Goal: Transaction & Acquisition: Subscribe to service/newsletter

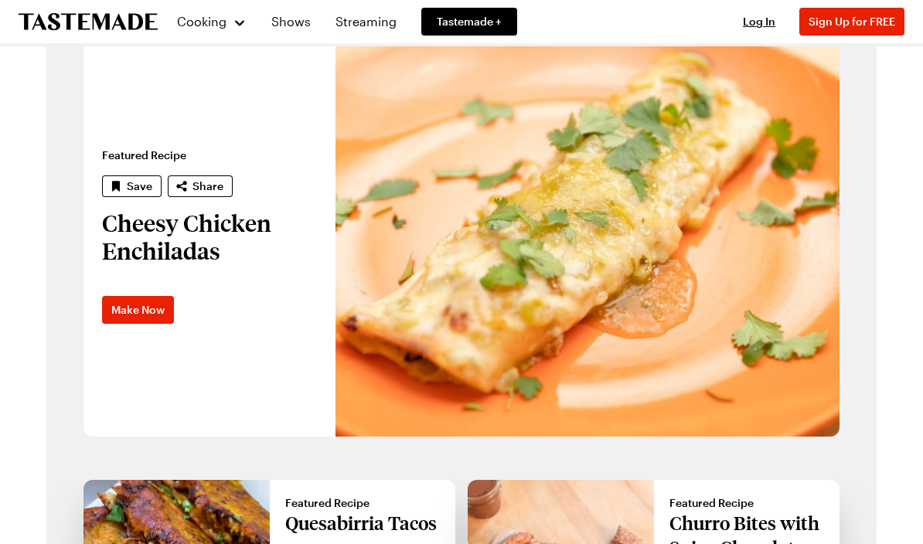
scroll to position [959, 0]
click at [840, 17] on span "Sign Up for FREE" at bounding box center [852, 21] width 87 height 13
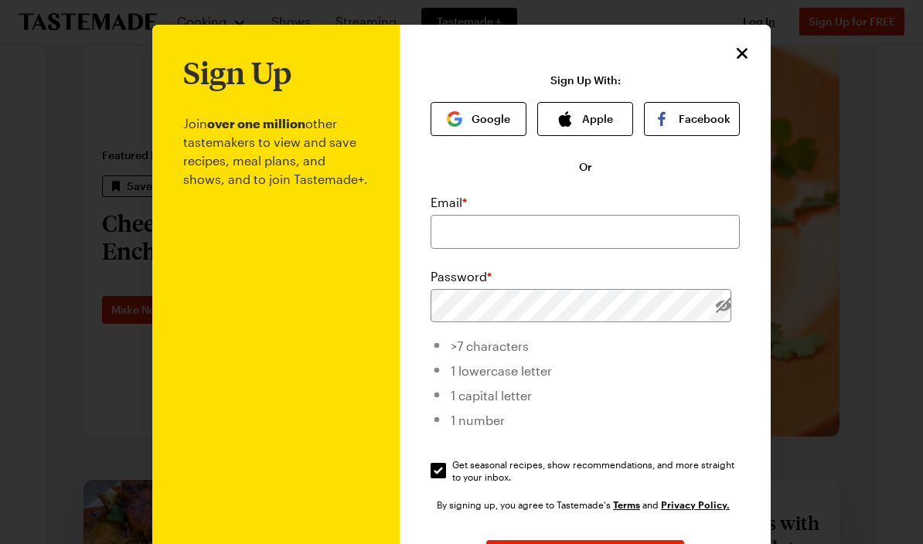
click at [587, 121] on button "Apple" at bounding box center [585, 119] width 96 height 34
click at [583, 124] on button "Apple" at bounding box center [585, 119] width 96 height 34
click at [582, 123] on button "Apple" at bounding box center [585, 119] width 96 height 34
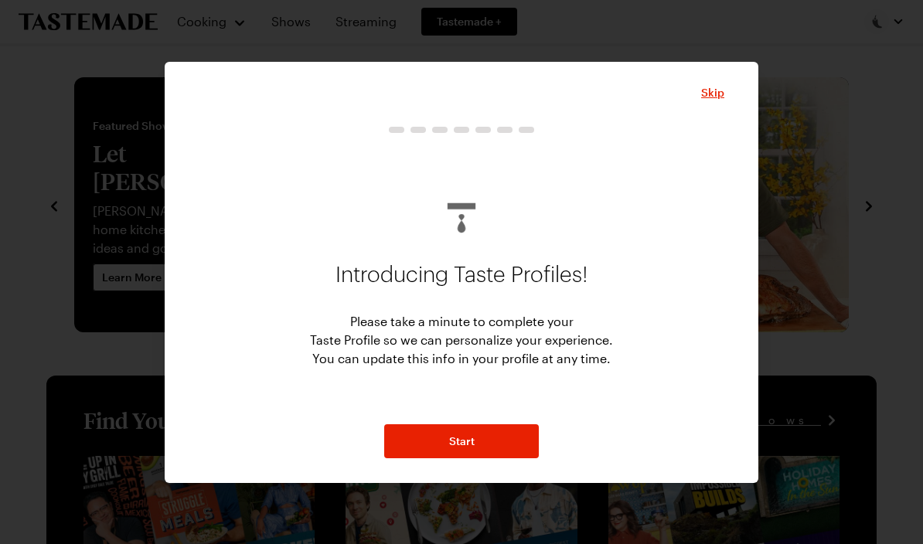
click at [472, 444] on span "Start" at bounding box center [462, 441] width 26 height 15
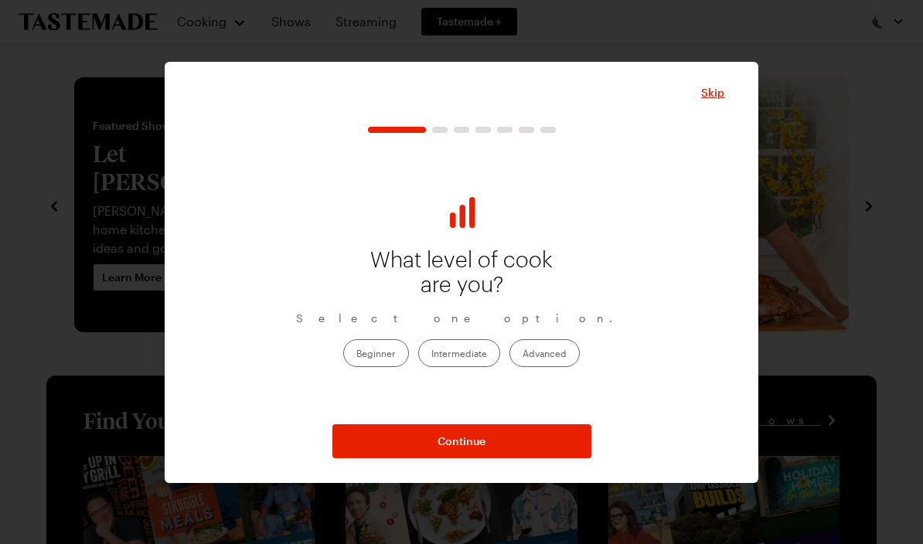
click at [389, 356] on label "Beginner" at bounding box center [376, 353] width 66 height 28
click at [356, 355] on input "Beginner" at bounding box center [356, 355] width 0 height 0
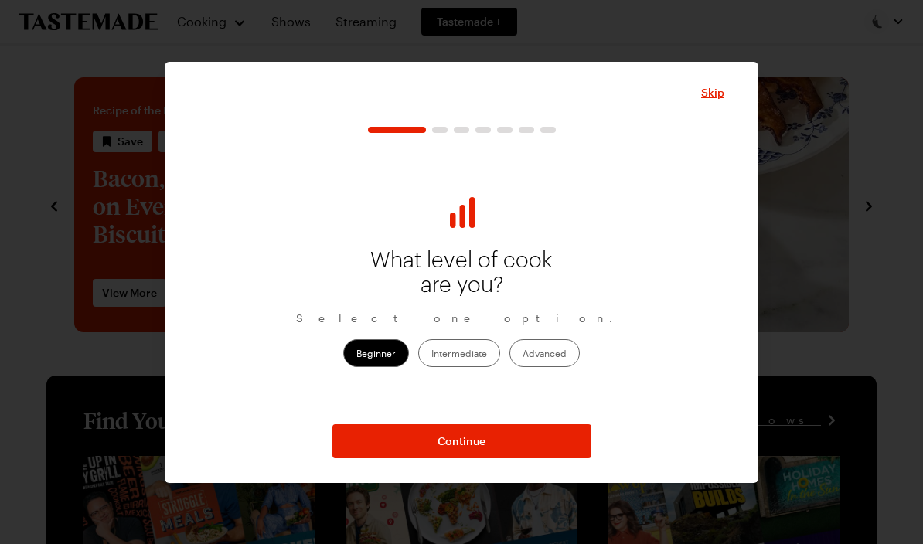
click at [480, 434] on span "Continue" at bounding box center [462, 441] width 48 height 15
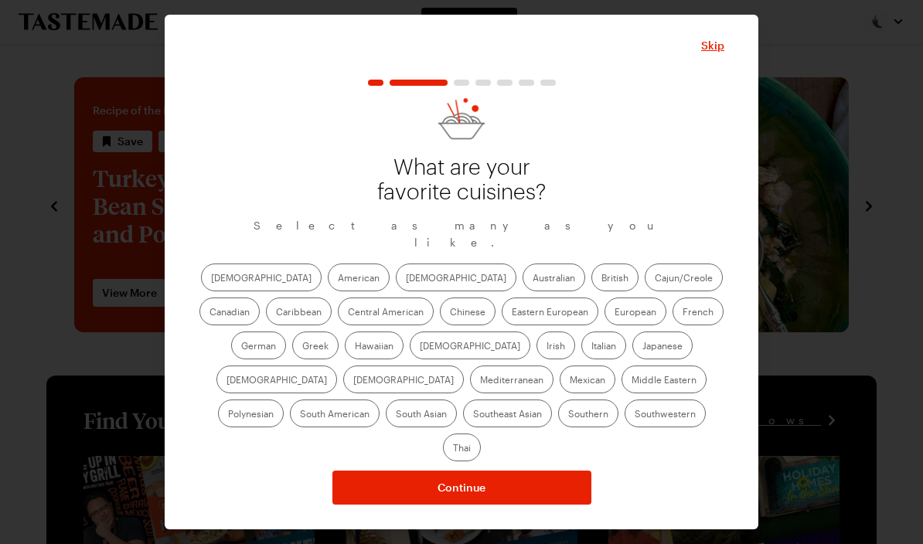
click at [581, 355] on label "Italian" at bounding box center [603, 346] width 45 height 28
click at [591, 347] on input "Italian" at bounding box center [591, 347] width 0 height 0
click at [632, 359] on label "Japanese" at bounding box center [662, 346] width 60 height 28
click at [642, 347] on input "Japanese" at bounding box center [642, 347] width 0 height 0
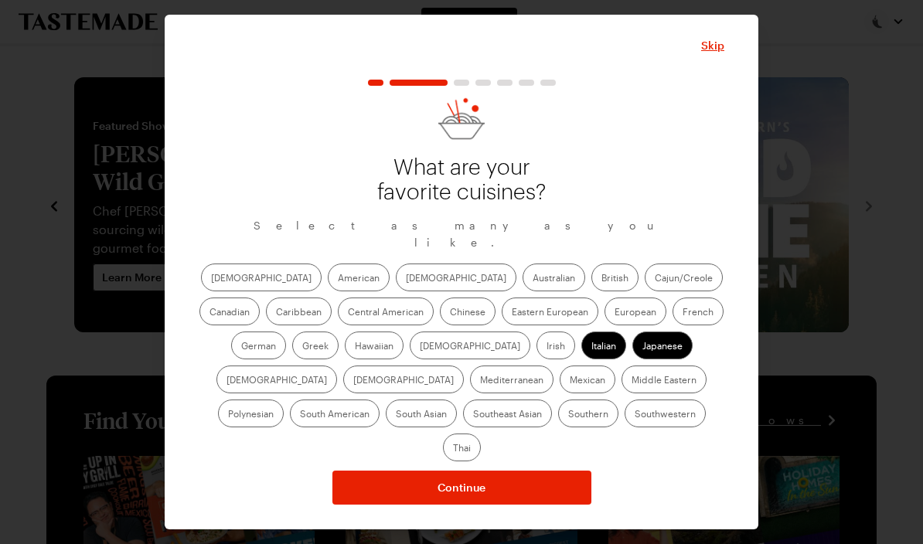
click at [605, 325] on label "European" at bounding box center [636, 312] width 62 height 28
click at [615, 313] on input "European" at bounding box center [615, 313] width 0 height 0
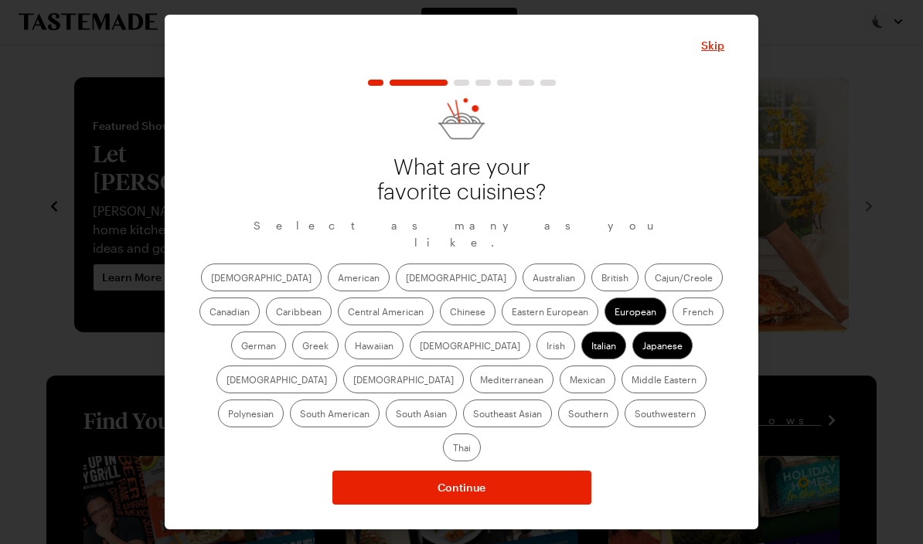
click at [440, 322] on label "Chinese" at bounding box center [468, 312] width 56 height 28
click at [450, 313] on input "Chinese" at bounding box center [450, 313] width 0 height 0
click at [440, 316] on label "Chinese" at bounding box center [468, 312] width 56 height 28
click at [450, 313] on input "Chinese" at bounding box center [450, 313] width 0 height 0
click at [396, 288] on label "[DEMOGRAPHIC_DATA]" at bounding box center [456, 278] width 121 height 28
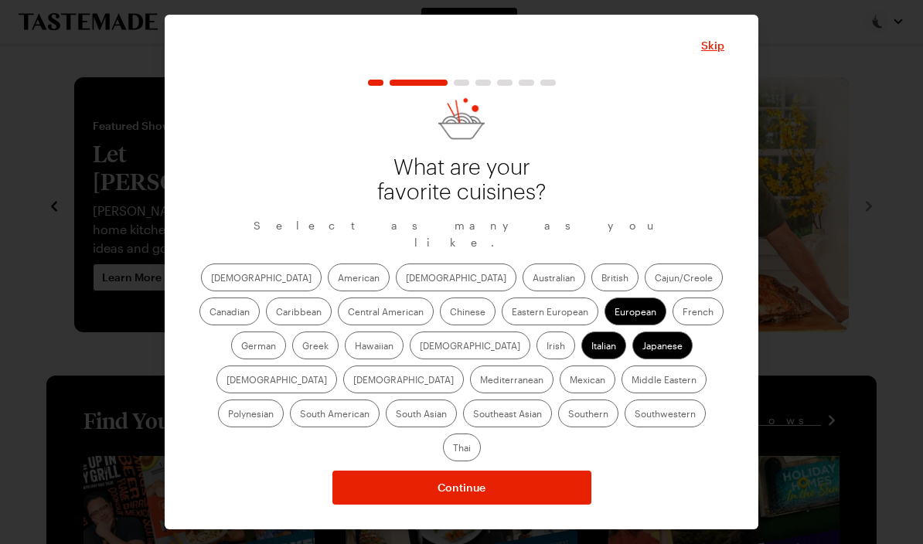
click at [406, 279] on input "[DEMOGRAPHIC_DATA]" at bounding box center [406, 279] width 0 height 0
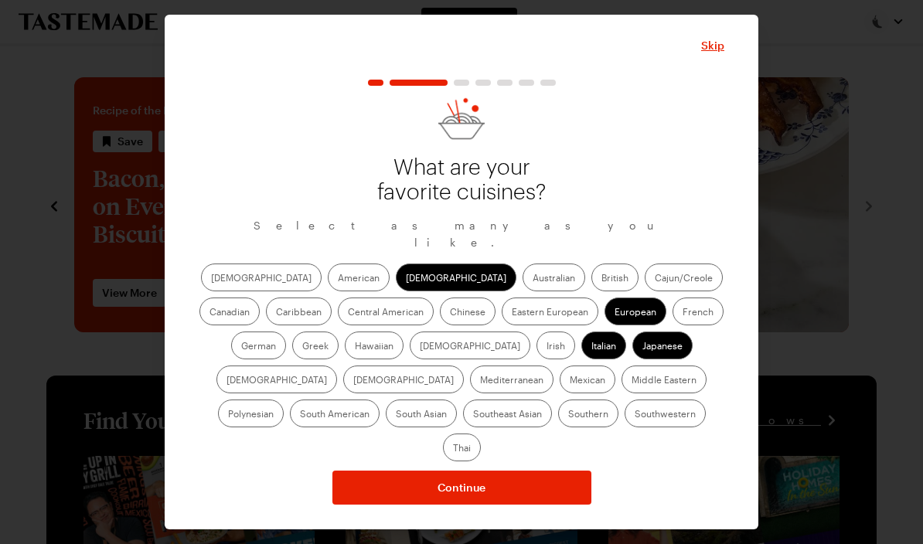
click at [553, 366] on label "Mediterranean" at bounding box center [511, 380] width 83 height 28
click at [480, 381] on input "Mediterranean" at bounding box center [480, 381] width 0 height 0
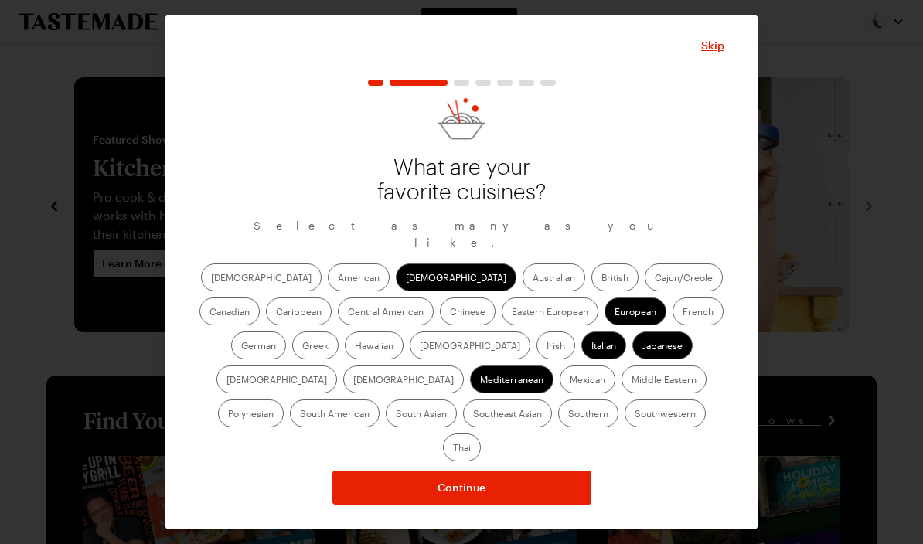
click at [581, 354] on label "Italian" at bounding box center [603, 346] width 45 height 28
click at [591, 347] on input "Italian" at bounding box center [591, 347] width 0 height 0
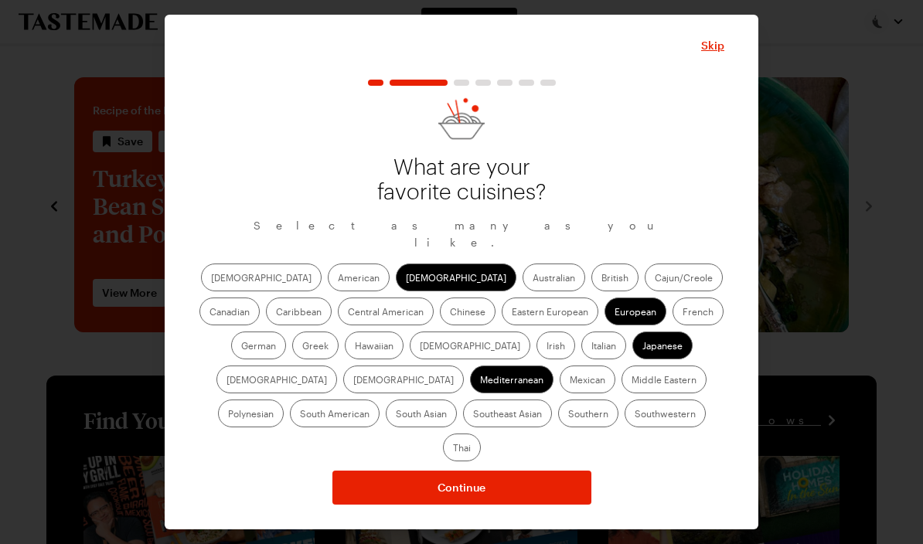
click at [560, 391] on label "Mexican" at bounding box center [588, 380] width 56 height 28
click at [570, 381] on input "Mexican" at bounding box center [570, 381] width 0 height 0
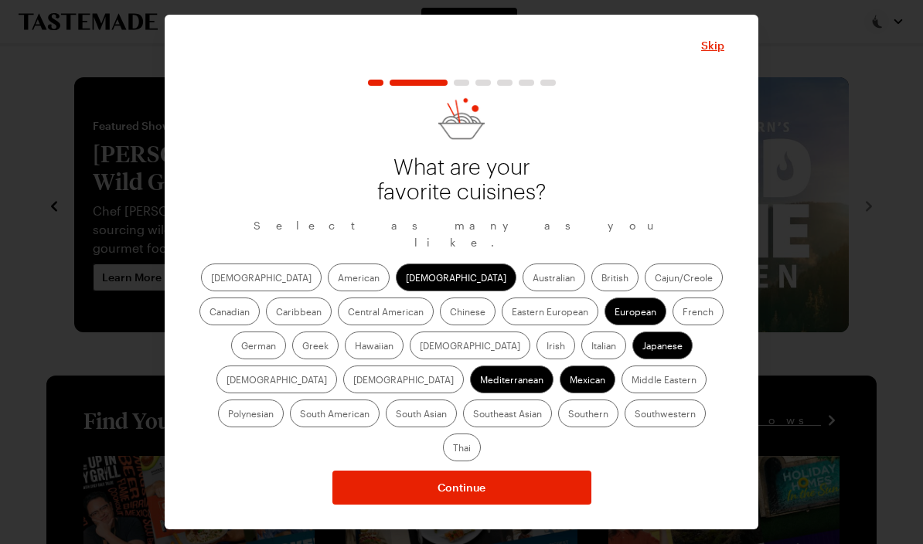
click at [645, 290] on label "Cajun/Creole" at bounding box center [684, 278] width 78 height 28
click at [655, 279] on input "Cajun/Creole" at bounding box center [655, 279] width 0 height 0
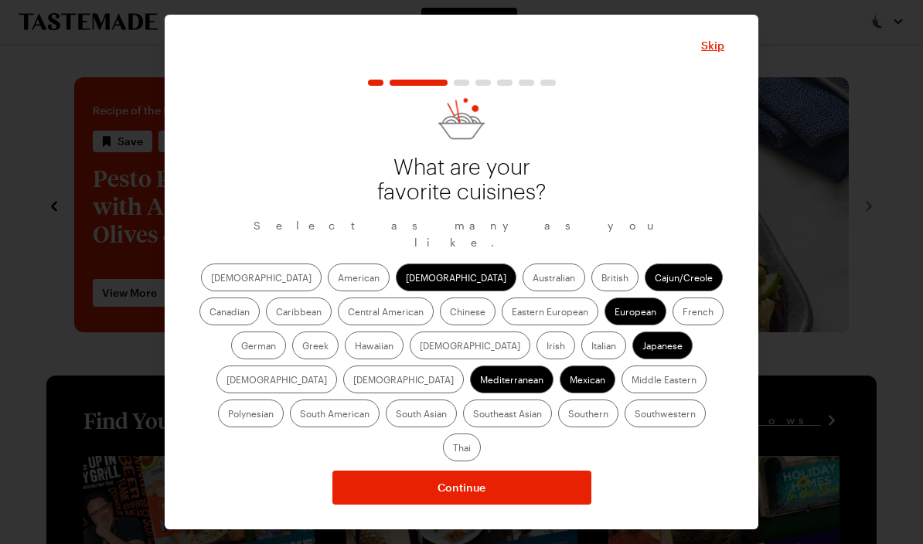
click at [440, 323] on label "Chinese" at bounding box center [468, 312] width 56 height 28
click at [450, 313] on input "Chinese" at bounding box center [450, 313] width 0 height 0
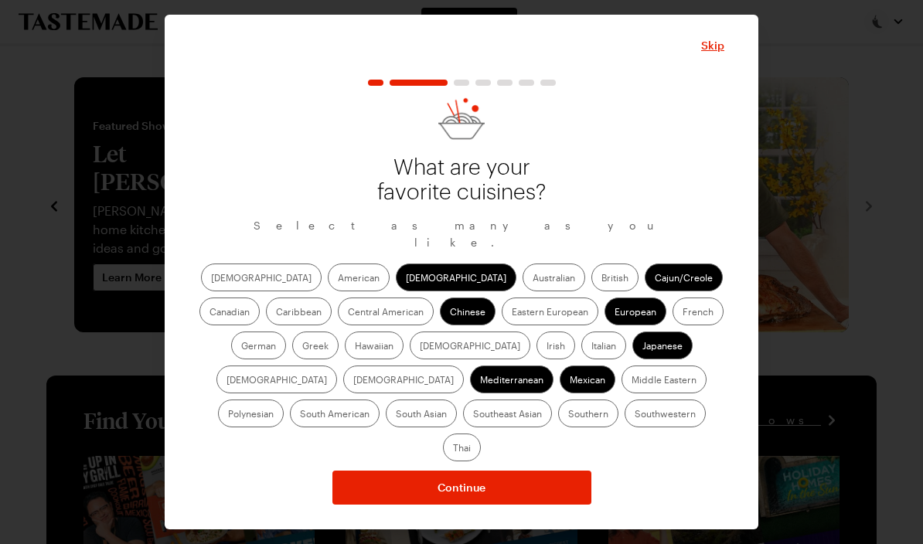
click at [328, 285] on label "American" at bounding box center [359, 278] width 62 height 28
click at [338, 279] on input "American" at bounding box center [338, 279] width 0 height 0
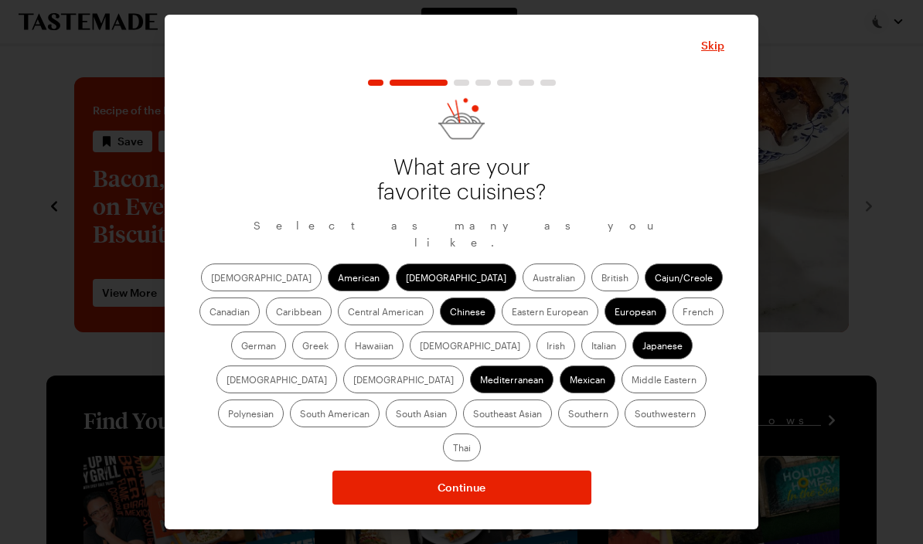
click at [673, 317] on label "French" at bounding box center [698, 312] width 51 height 28
click at [683, 313] on input "French" at bounding box center [683, 313] width 0 height 0
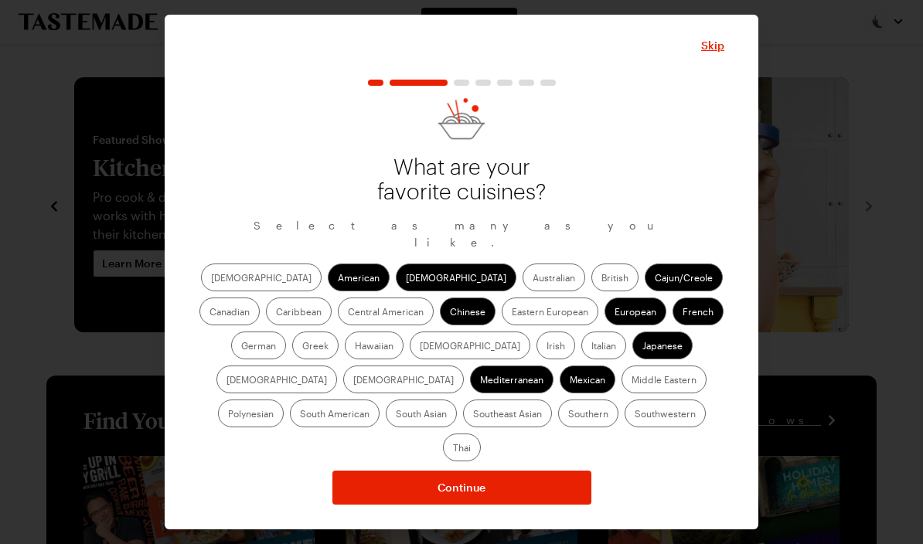
click at [481, 434] on label "Thai" at bounding box center [462, 448] width 38 height 28
click at [453, 449] on input "Thai" at bounding box center [453, 449] width 0 height 0
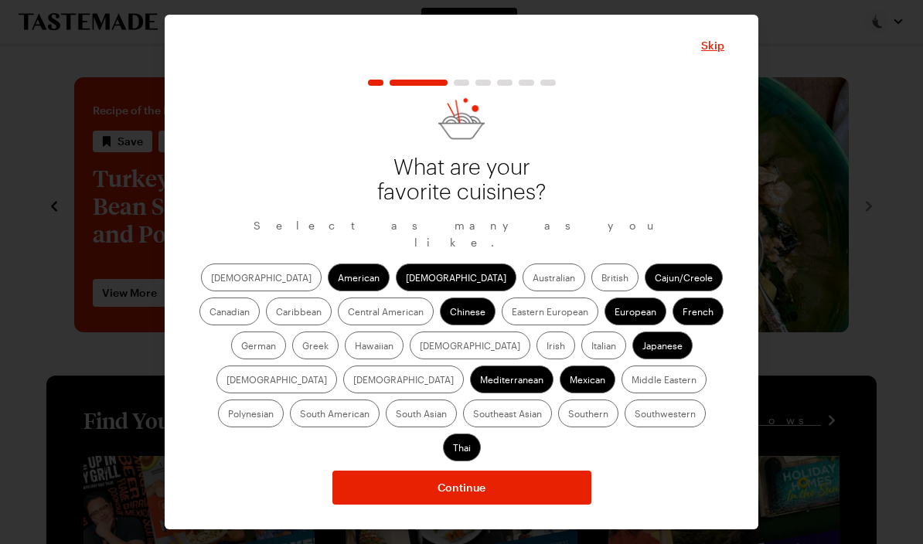
click at [581, 353] on label "Italian" at bounding box center [603, 346] width 45 height 28
click at [591, 347] on input "Italian" at bounding box center [591, 347] width 0 height 0
click at [470, 480] on span "Continue" at bounding box center [462, 487] width 48 height 15
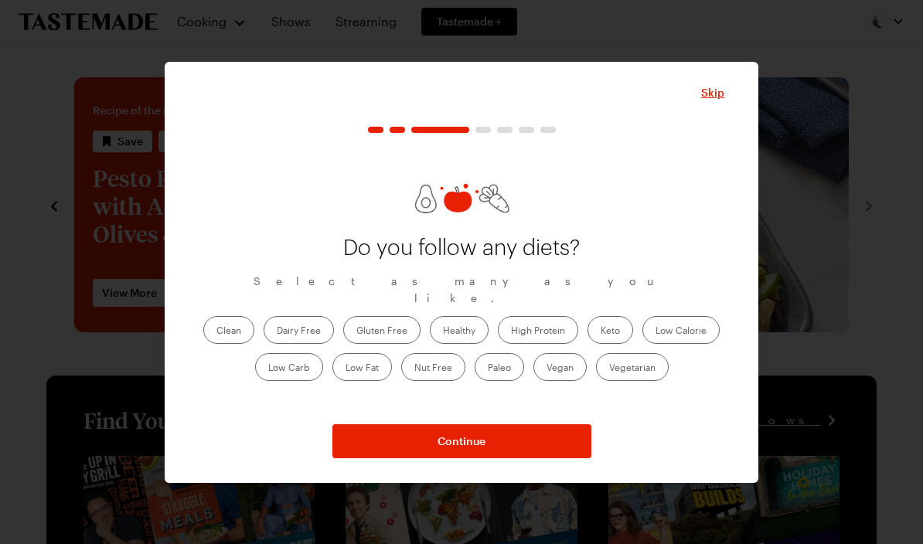
click at [466, 324] on label "Healthy" at bounding box center [459, 330] width 59 height 28
click at [443, 332] on input "Healthy" at bounding box center [443, 332] width 0 height 0
click at [250, 322] on label "Clean" at bounding box center [228, 330] width 51 height 28
click at [216, 332] on input "Clean" at bounding box center [216, 332] width 0 height 0
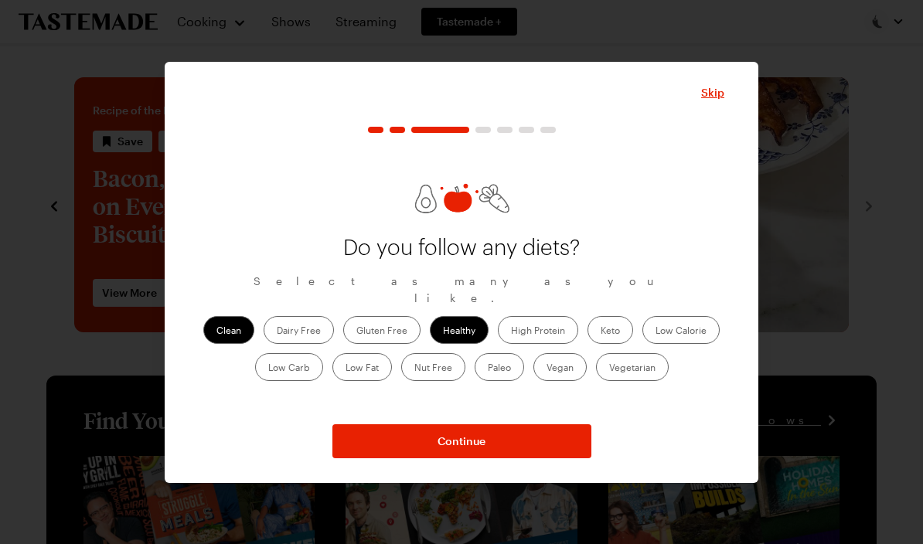
click at [550, 317] on label "High Protein" at bounding box center [538, 330] width 80 height 28
click at [511, 332] on Protein "High Protein" at bounding box center [511, 332] width 0 height 0
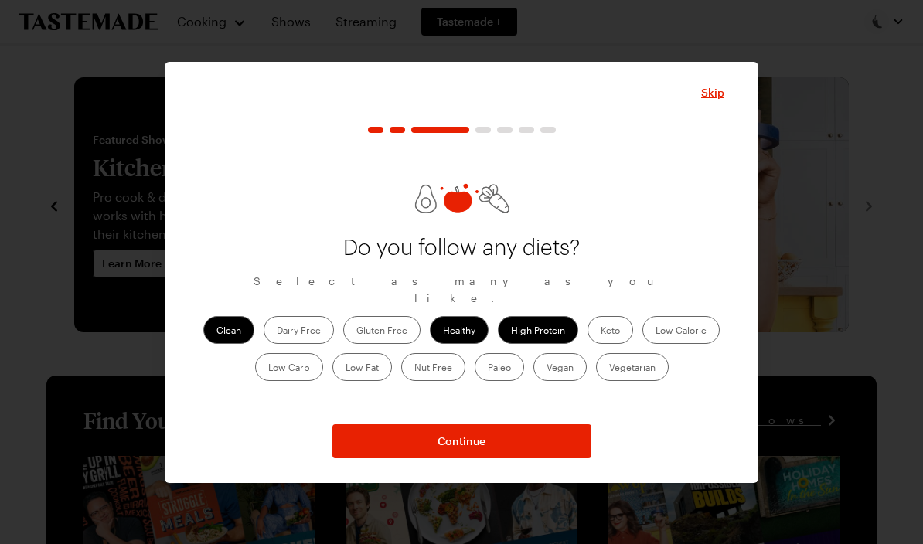
click at [610, 328] on label "Keto" at bounding box center [611, 330] width 46 height 28
click at [601, 332] on input "Keto" at bounding box center [601, 332] width 0 height 0
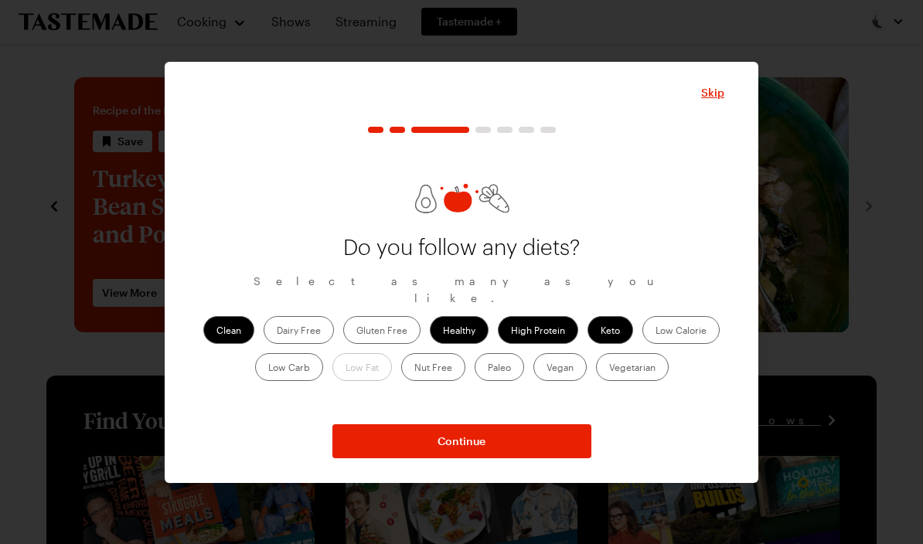
click at [505, 372] on label "Paleo" at bounding box center [499, 367] width 49 height 28
click at [488, 369] on input "Paleo" at bounding box center [488, 369] width 0 height 0
click at [482, 441] on span "Continue" at bounding box center [462, 441] width 48 height 15
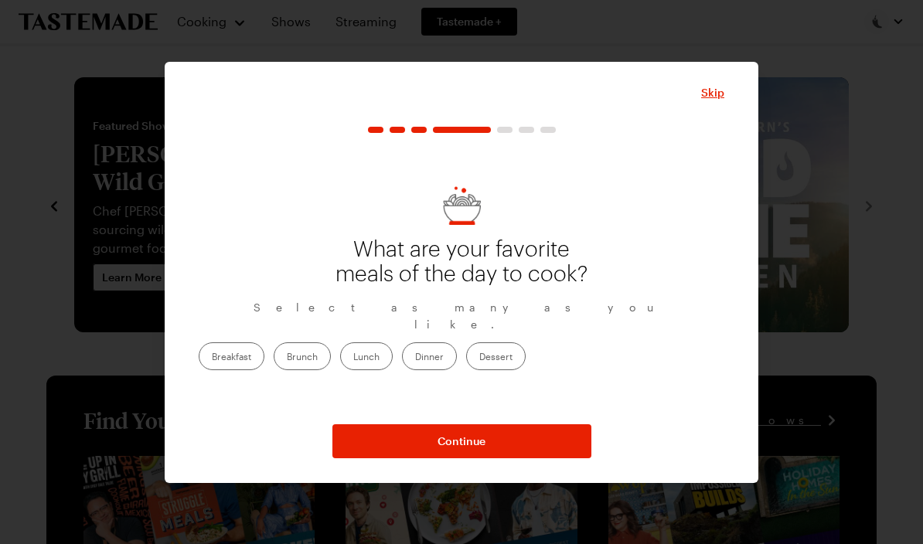
click at [264, 353] on label "Breakfast" at bounding box center [232, 356] width 66 height 28
click at [212, 358] on input "Breakfast" at bounding box center [212, 358] width 0 height 0
click at [457, 348] on label "Dinner" at bounding box center [429, 356] width 55 height 28
click at [415, 358] on input "Dinner" at bounding box center [415, 358] width 0 height 0
click at [479, 438] on span "Continue" at bounding box center [462, 441] width 48 height 15
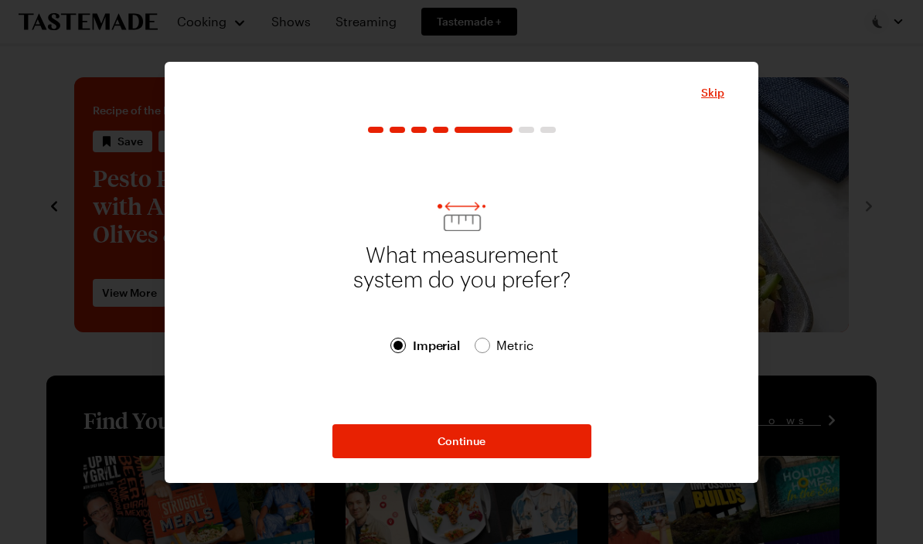
click at [482, 441] on span "Continue" at bounding box center [462, 441] width 48 height 15
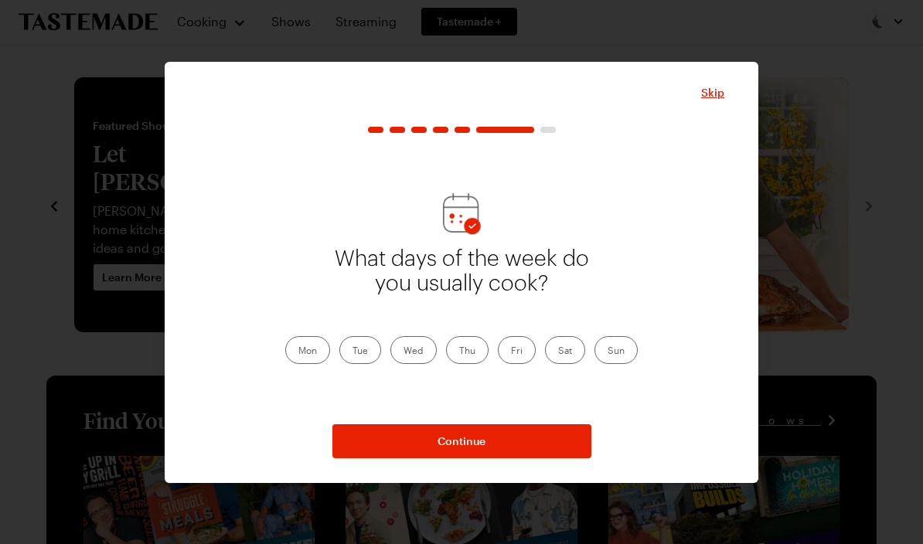
click at [365, 351] on label "Tue" at bounding box center [360, 350] width 42 height 28
click at [353, 352] on input "Tue" at bounding box center [353, 352] width 0 height 0
click at [421, 357] on label "Wed" at bounding box center [413, 350] width 46 height 28
click at [404, 352] on input "Wed" at bounding box center [404, 352] width 0 height 0
click at [479, 363] on label "Thu" at bounding box center [467, 350] width 43 height 28
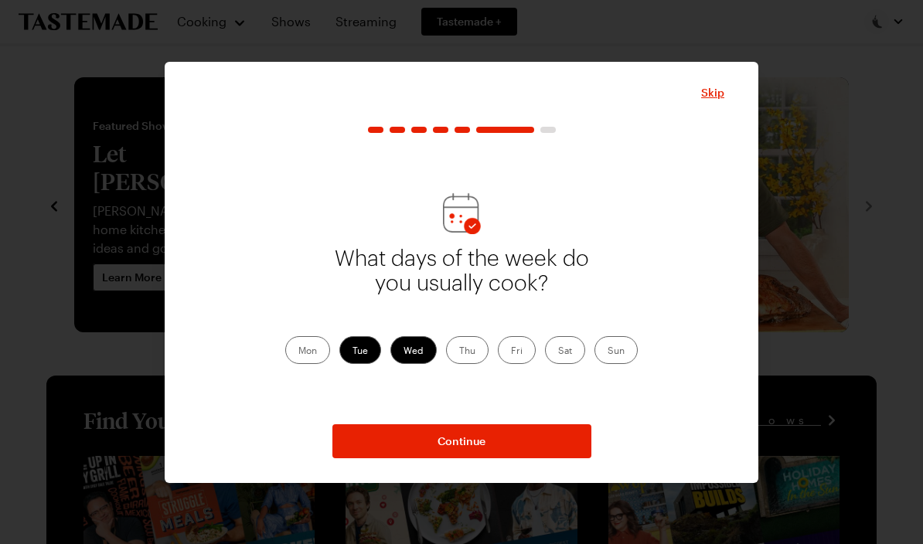
click at [459, 352] on input "Thu" at bounding box center [459, 352] width 0 height 0
click at [525, 356] on label "Fri" at bounding box center [517, 350] width 38 height 28
click at [511, 352] on input "Fri" at bounding box center [511, 352] width 0 height 0
click at [578, 356] on label "Sat" at bounding box center [565, 350] width 40 height 28
click at [558, 352] on input "Sat" at bounding box center [558, 352] width 0 height 0
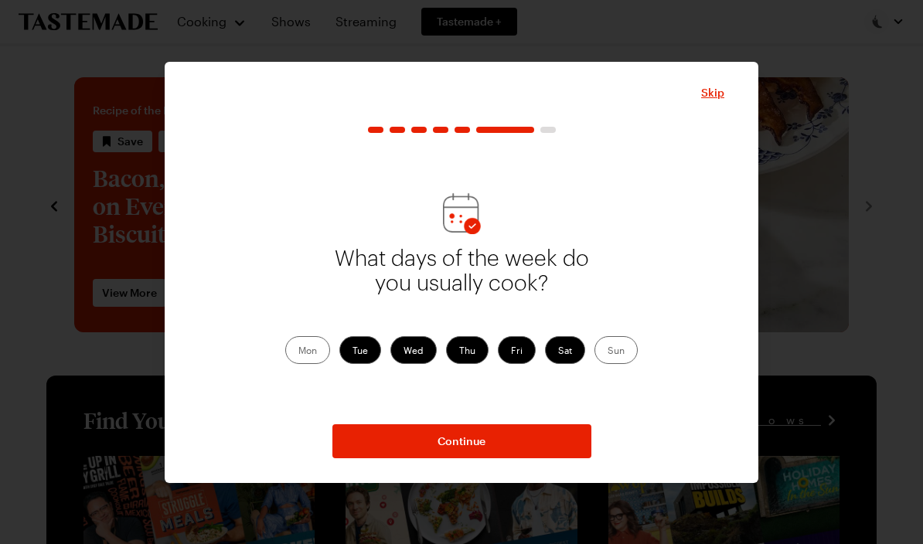
click at [481, 442] on span "Continue" at bounding box center [462, 441] width 48 height 15
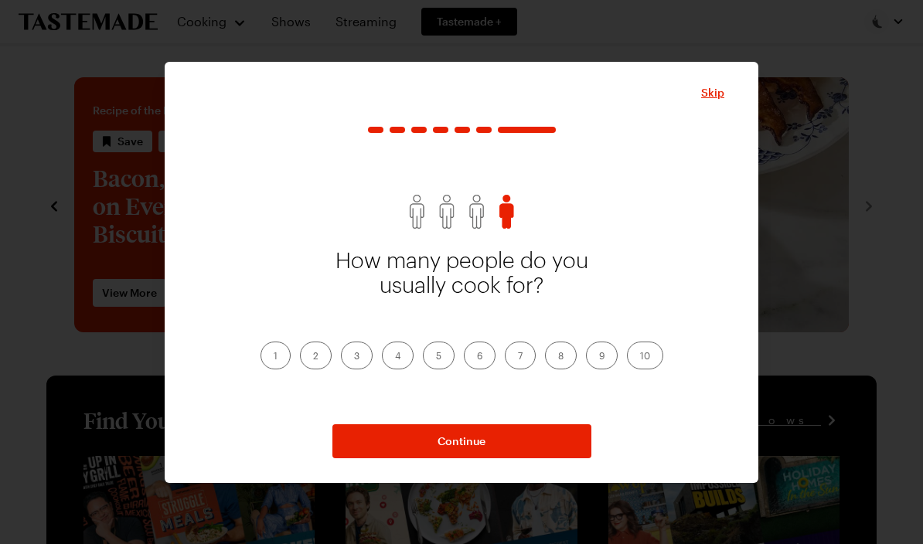
click at [361, 352] on label "3" at bounding box center [357, 356] width 32 height 28
click at [354, 357] on input "3" at bounding box center [354, 357] width 0 height 0
click at [478, 444] on span "Continue" at bounding box center [462, 441] width 48 height 15
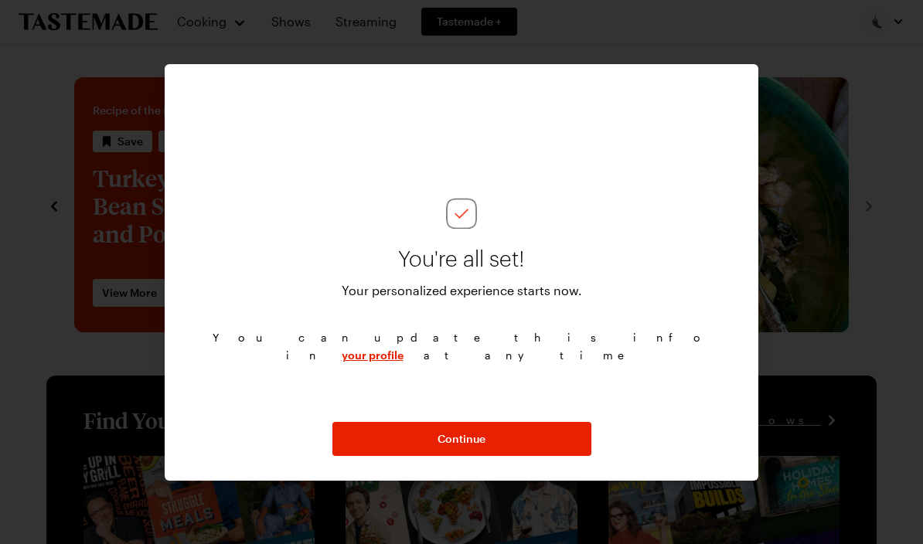
click at [472, 440] on span "Continue" at bounding box center [462, 438] width 48 height 15
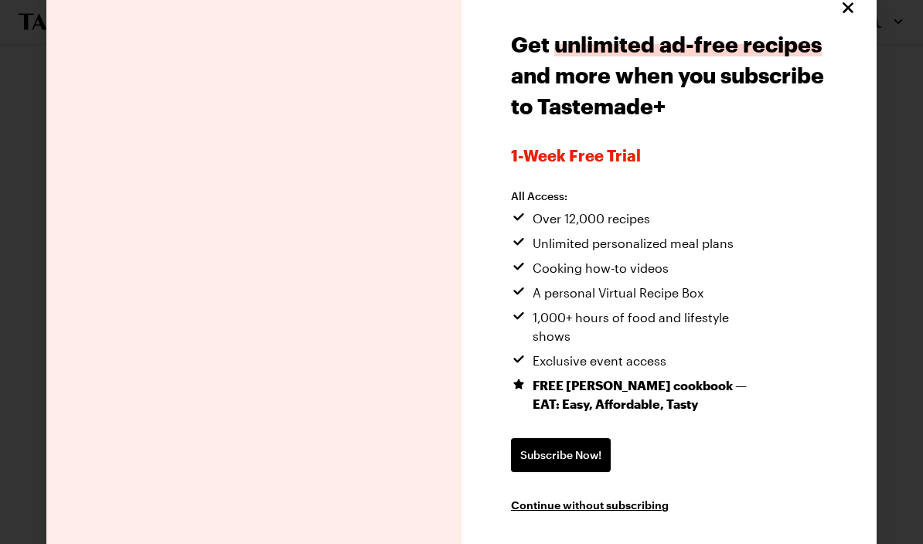
scroll to position [20, 0]
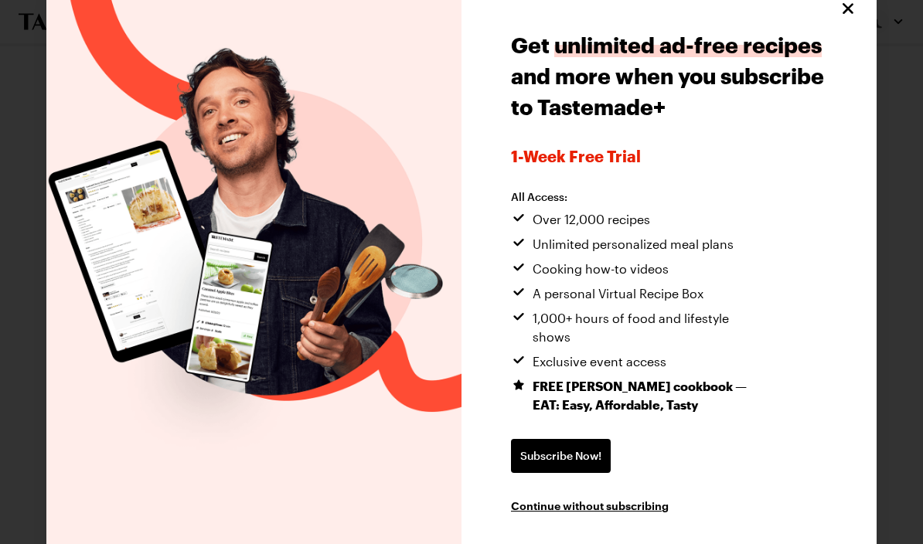
click at [617, 498] on span "Continue without subscribing" at bounding box center [590, 505] width 158 height 15
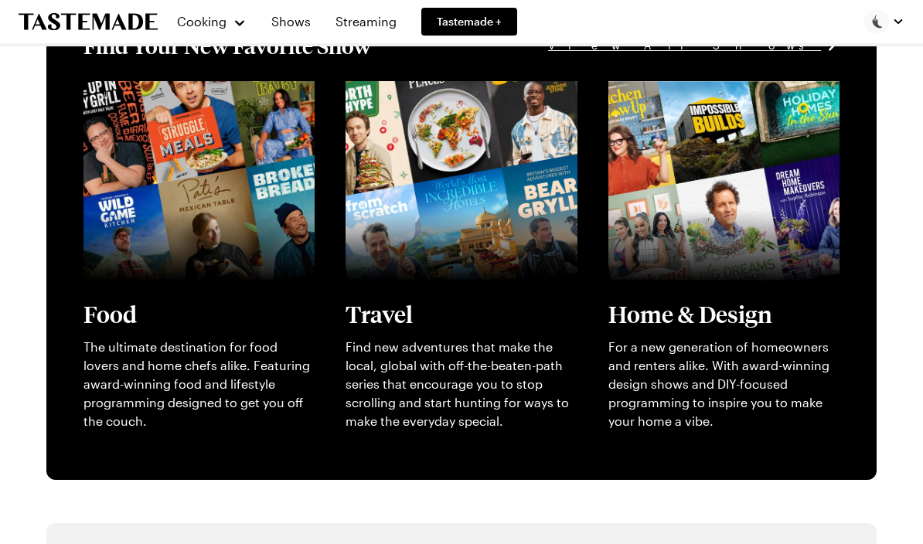
scroll to position [391, 0]
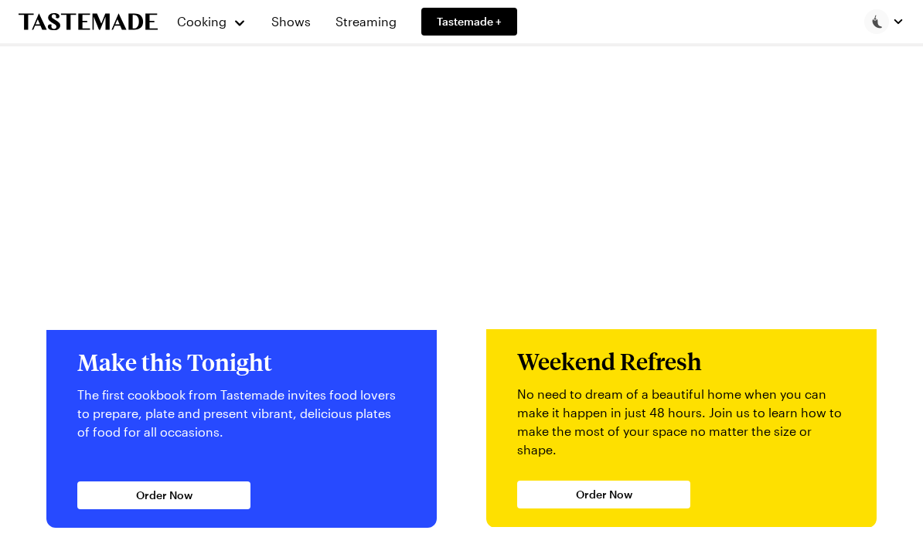
scroll to position [2997, 0]
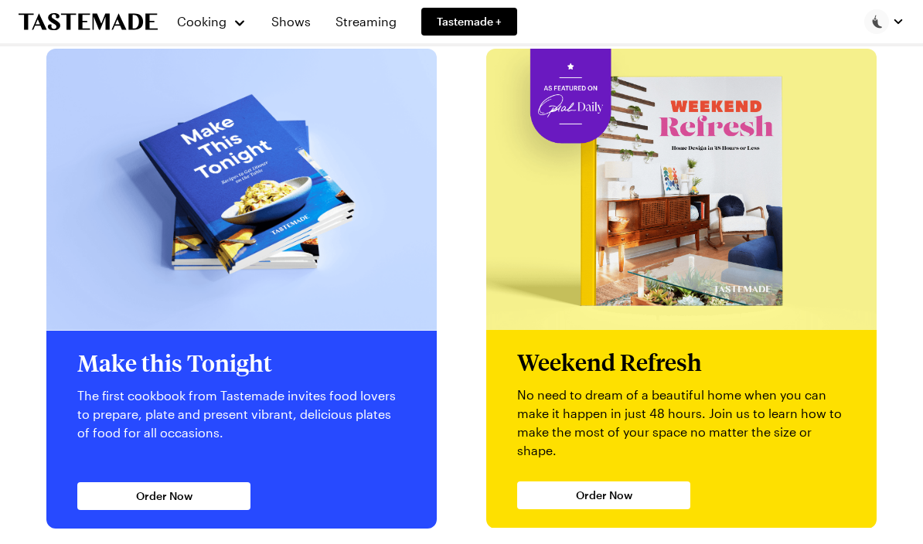
click at [678, 291] on img at bounding box center [681, 189] width 390 height 281
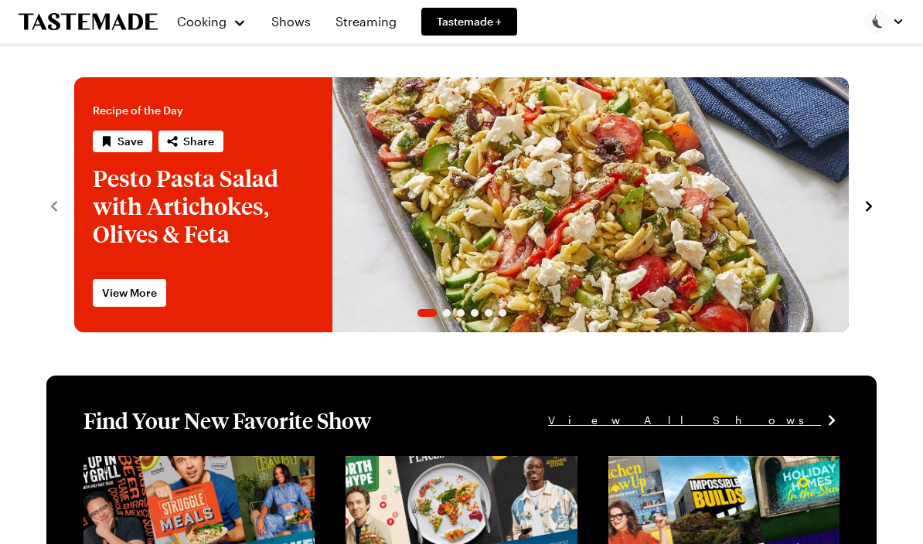
scroll to position [2997, 0]
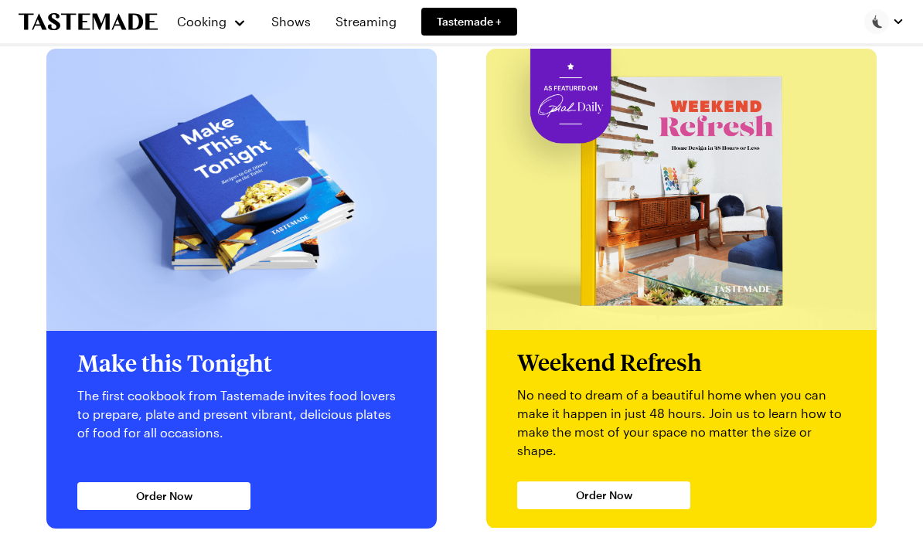
click at [126, 206] on img at bounding box center [241, 190] width 390 height 282
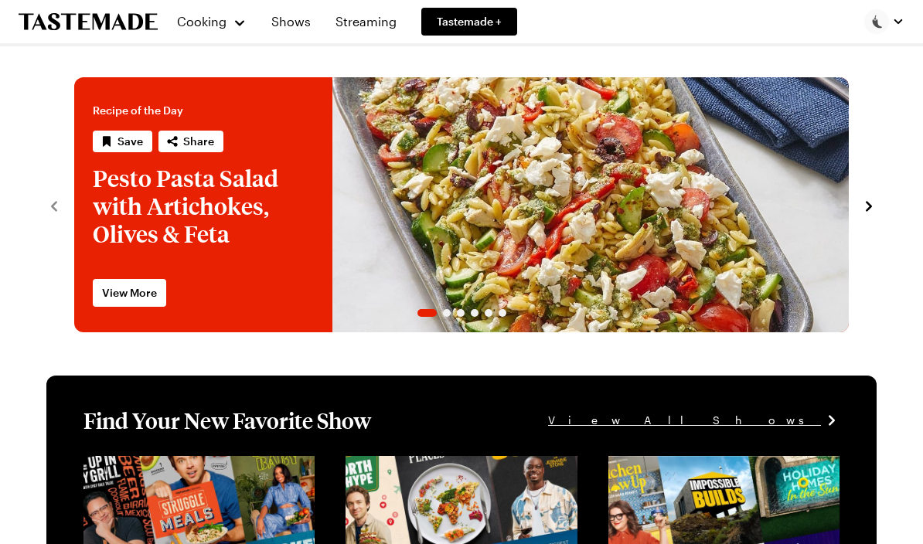
scroll to position [2997, 0]
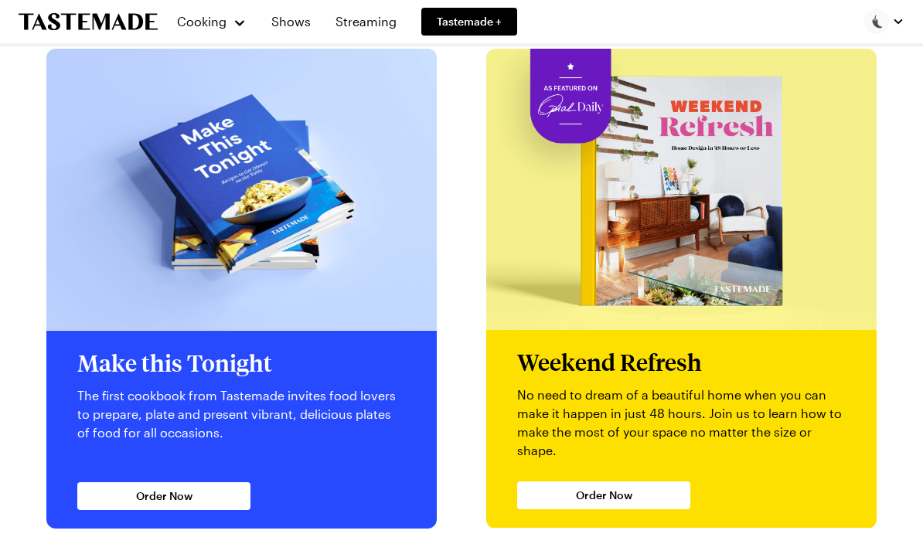
click at [352, 29] on link "Streaming" at bounding box center [366, 21] width 80 height 43
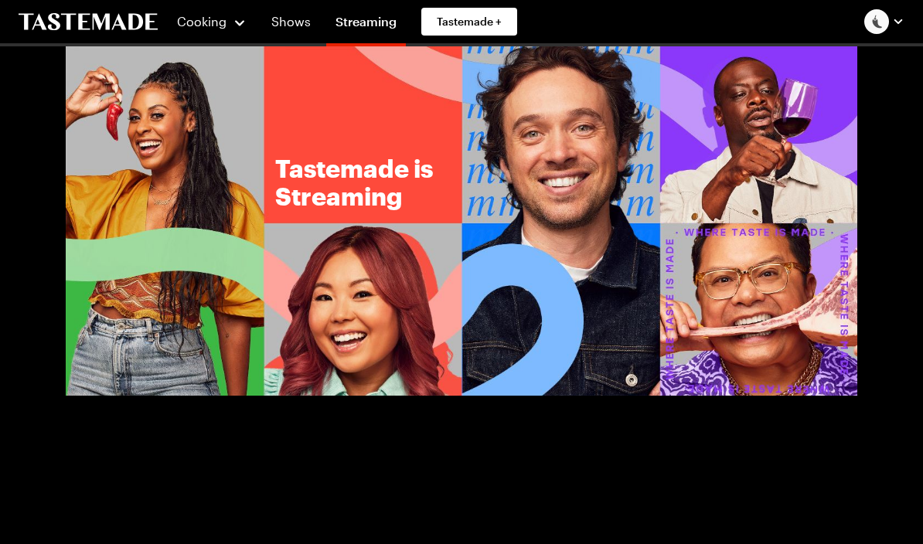
click at [470, 21] on span "Tastemade +" at bounding box center [469, 21] width 65 height 15
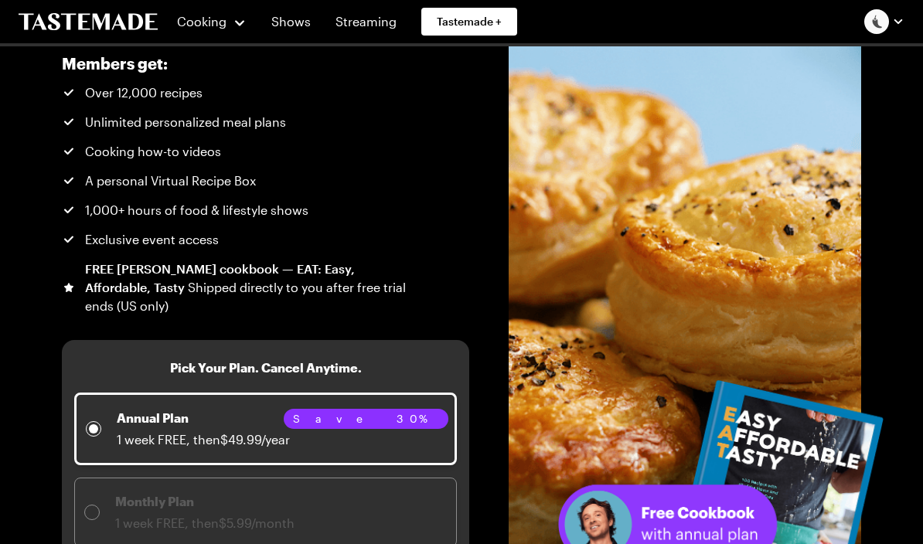
scroll to position [98, 0]
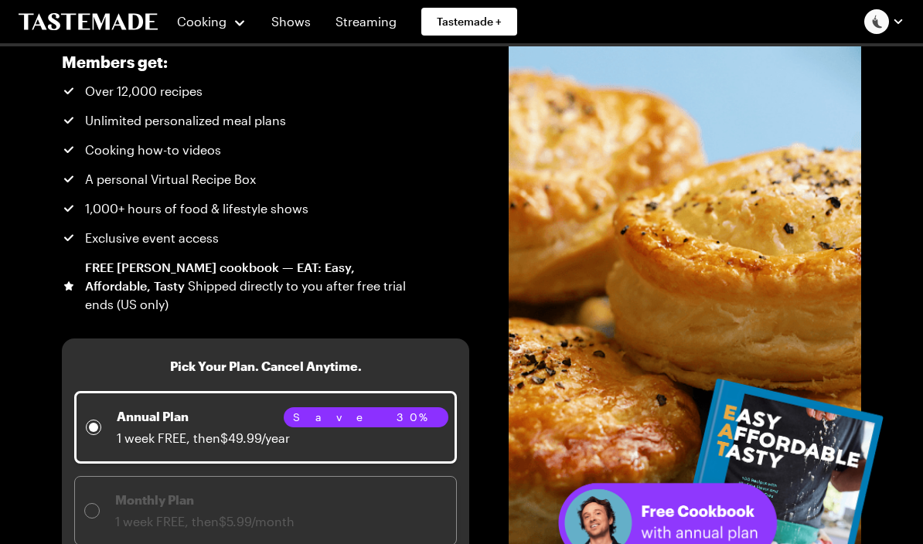
click at [874, 460] on img at bounding box center [721, 502] width 329 height 250
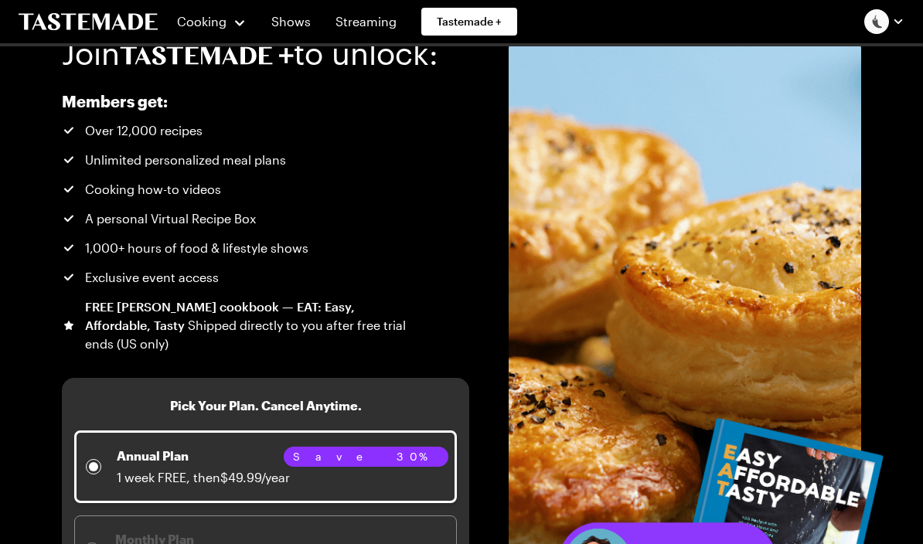
scroll to position [0, 0]
